Goal: Task Accomplishment & Management: Complete application form

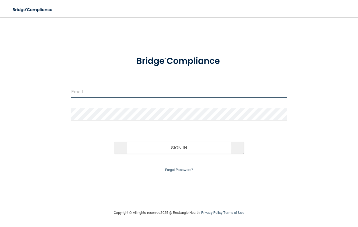
type input "[EMAIL_ADDRESS][DOMAIN_NAME]"
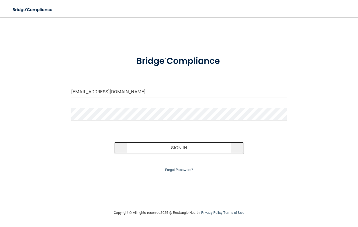
click at [162, 146] on button "Sign In" at bounding box center [178, 148] width 129 height 12
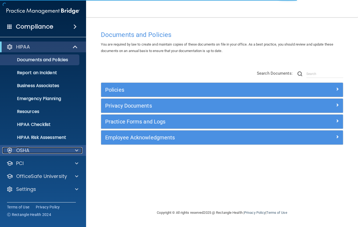
click at [37, 152] on div "OSHA" at bounding box center [35, 150] width 67 height 6
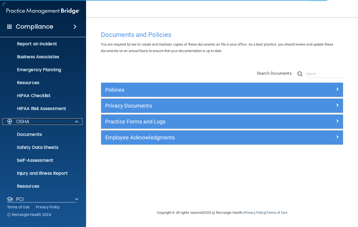
scroll to position [61, 0]
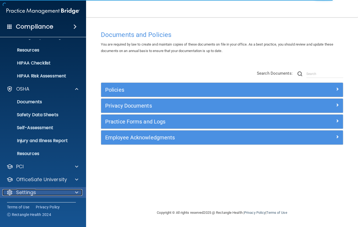
click at [34, 193] on p "Settings" at bounding box center [26, 192] width 20 height 6
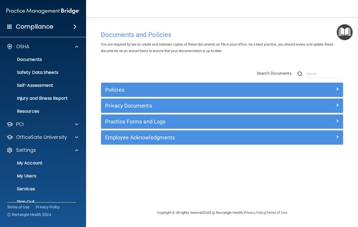
scroll to position [113, 0]
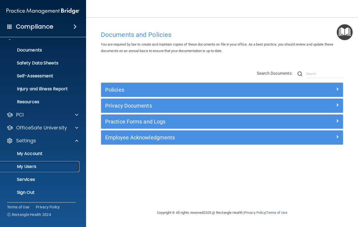
click at [40, 168] on p "My Users" at bounding box center [39, 166] width 73 height 5
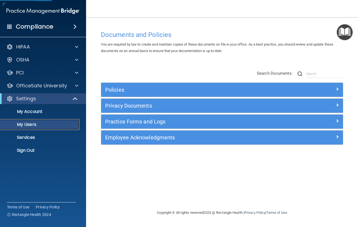
select select "20"
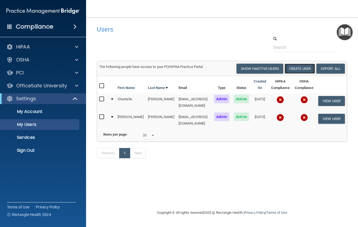
click at [304, 69] on button "Create User" at bounding box center [300, 68] width 30 height 10
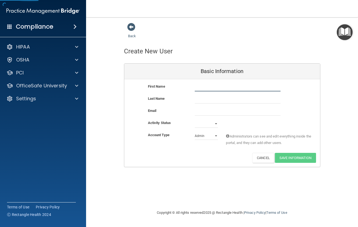
click at [217, 88] on input "text" at bounding box center [238, 87] width 86 height 8
type input "[PERSON_NAME]"
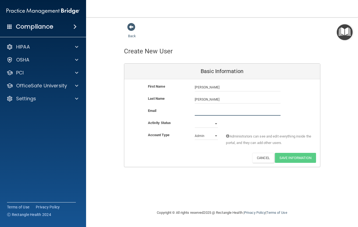
click at [210, 112] on input "email" at bounding box center [238, 111] width 86 height 8
type input "[EMAIL_ADDRESS][DOMAIN_NAME]"
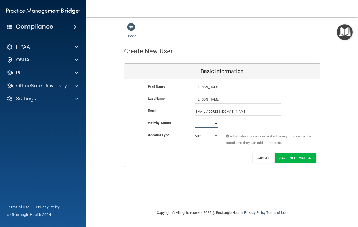
click at [211, 126] on select "Active Inactive" at bounding box center [206, 123] width 23 height 8
click at [235, 123] on div "Activity Status Active Inactive" at bounding box center [222, 123] width 196 height 8
click at [213, 124] on select "Active Inactive" at bounding box center [206, 123] width 23 height 8
select select "active"
click at [195, 119] on select "Active Inactive" at bounding box center [206, 123] width 23 height 8
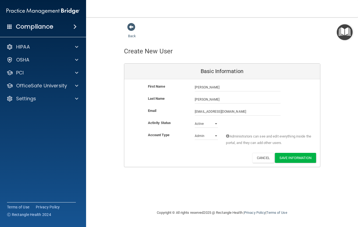
click at [237, 125] on div "Activity Status Active Active Inactive" at bounding box center [222, 123] width 196 height 8
click at [206, 136] on select "Admin Member" at bounding box center [206, 136] width 23 height 8
select select "practice_member"
click at [195, 132] on select "Admin Member" at bounding box center [206, 136] width 23 height 8
click at [203, 152] on div "Account Type Practice Member Admin Member Financial Institution Business Associ…" at bounding box center [222, 142] width 196 height 21
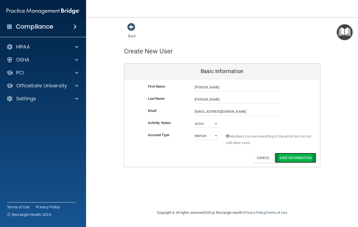
click at [290, 158] on button "Save Information" at bounding box center [295, 158] width 41 height 10
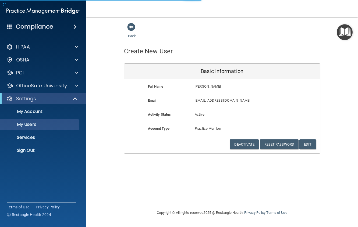
select select "20"
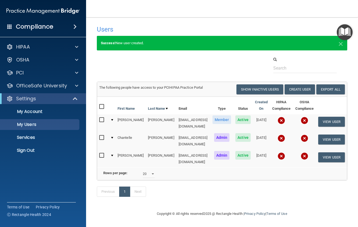
click at [181, 150] on td "[EMAIL_ADDRESS][DOMAIN_NAME]" at bounding box center [193, 158] width 34 height 17
